Goal: Browse casually

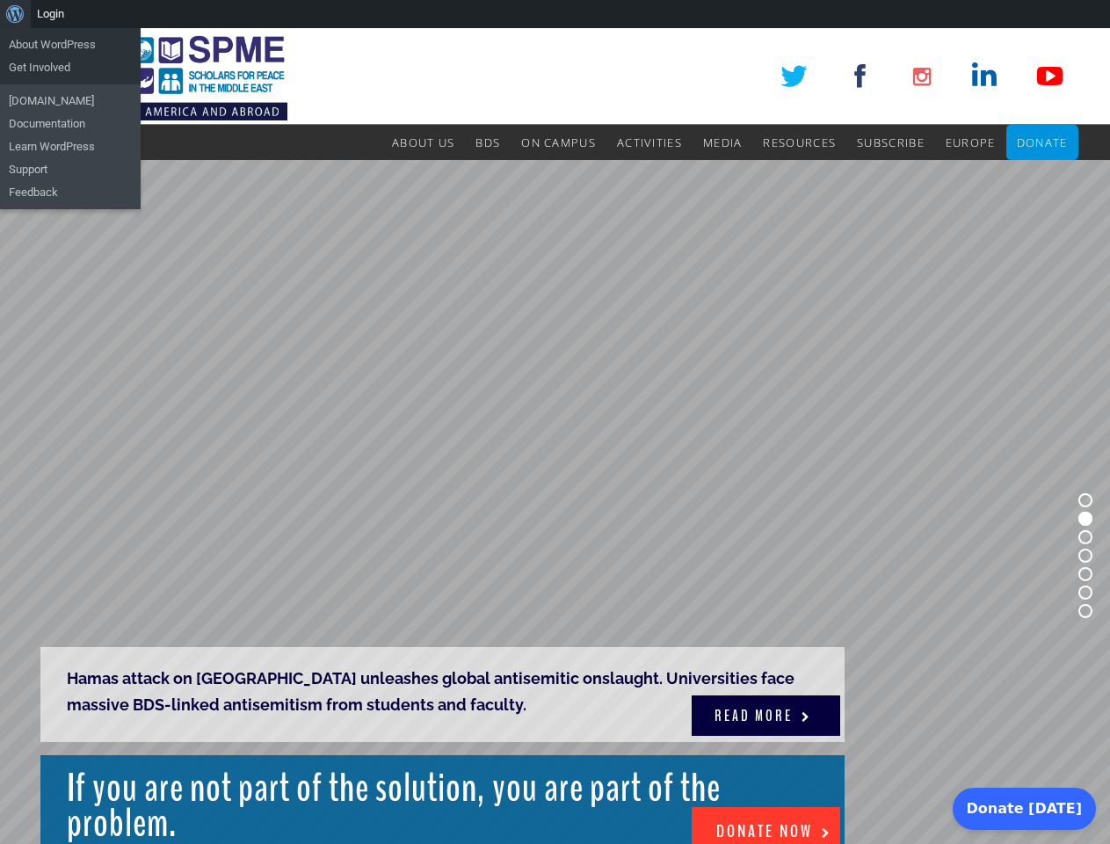
click at [555, 436] on rs-slide "Hamas attack on [GEOGRAPHIC_DATA] unleashes global antisemitic onslaught. Unive…" at bounding box center [555, 555] width 1110 height 791
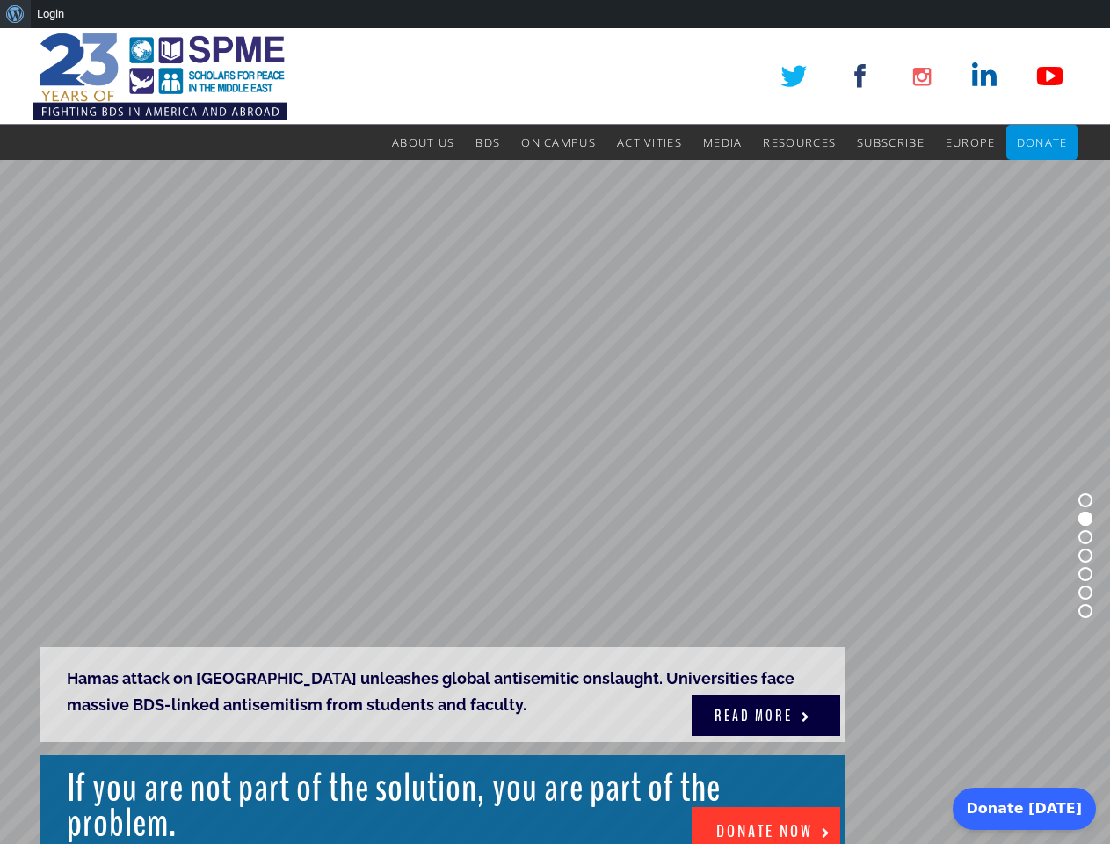
click at [555, 14] on div "About WordPress About WordPress Get Involved [DOMAIN_NAME] Documentation Learn …" at bounding box center [555, 14] width 1110 height 28
click at [555, 436] on rs-slide "Hamas attack on [GEOGRAPHIC_DATA] unleashes global antisemitic onslaught. Unive…" at bounding box center [555, 555] width 1110 height 791
click at [555, 502] on rs-slide "Hamas attack on [GEOGRAPHIC_DATA] unleashes global antisemitic onslaught. Unive…" at bounding box center [555, 555] width 1110 height 791
click at [1086, 500] on rs-bullet at bounding box center [1086, 500] width 14 height 14
click at [1086, 519] on rs-bullet at bounding box center [1086, 519] width 14 height 14
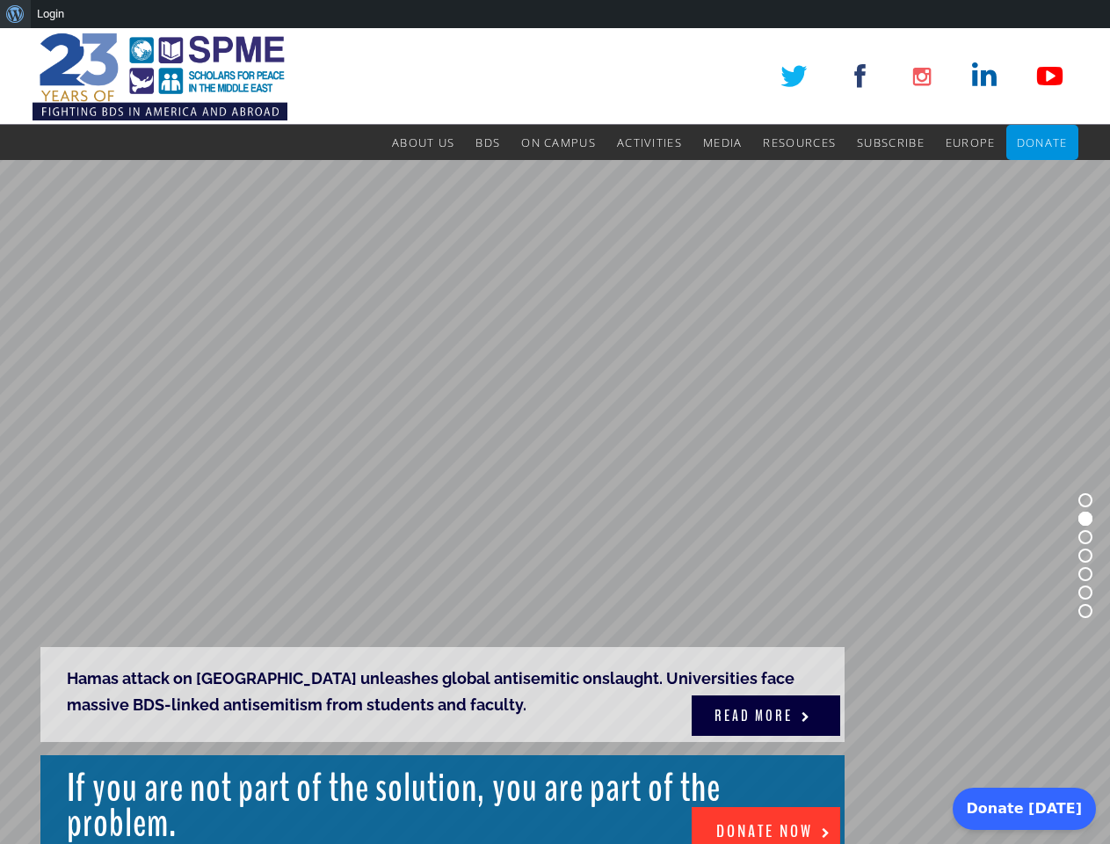
click at [1086, 537] on rs-bullet at bounding box center [1086, 537] width 14 height 14
click at [1086, 556] on rs-bullet at bounding box center [1086, 556] width 14 height 14
click at [1086, 574] on rs-bullet at bounding box center [1086, 574] width 14 height 14
click at [1086, 593] on rs-bullet at bounding box center [1086, 592] width 14 height 14
